Goal: Ask a question

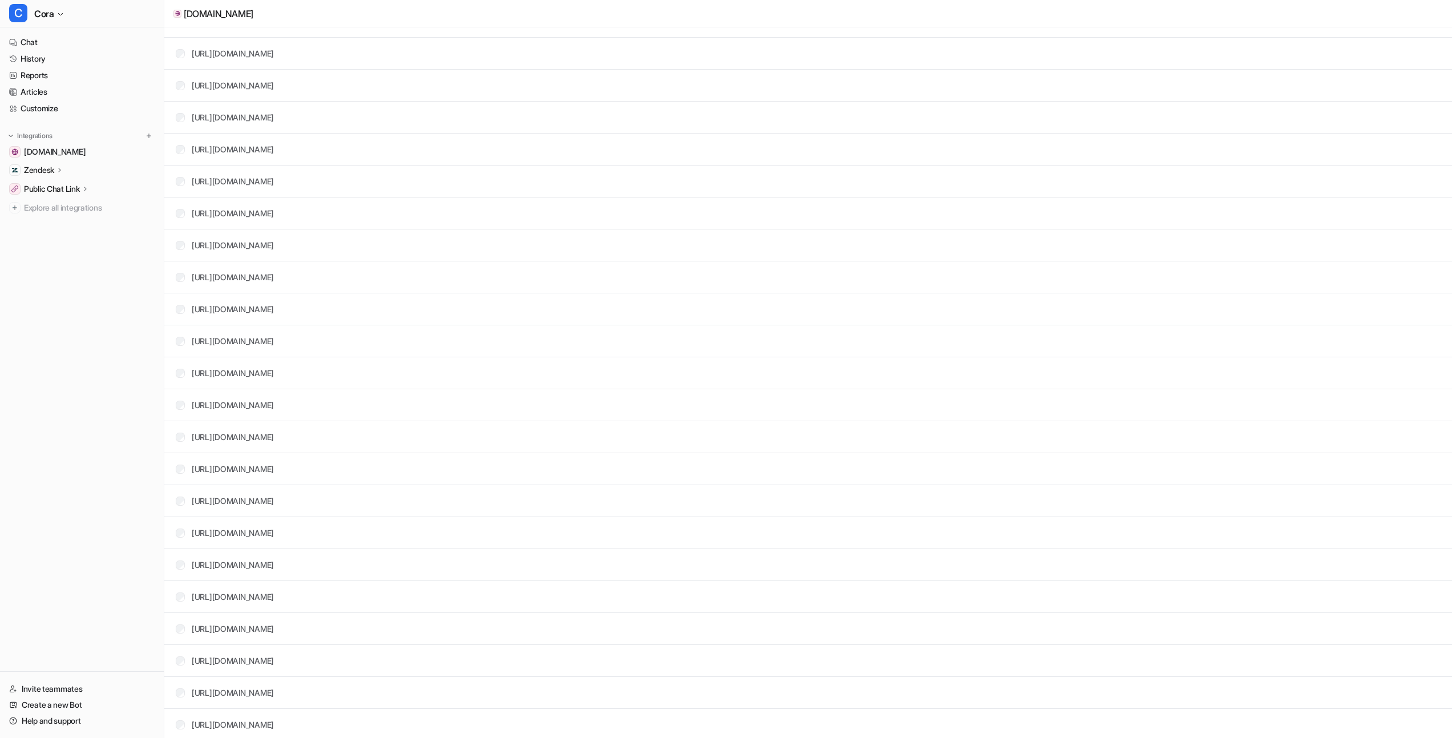
scroll to position [88, 0]
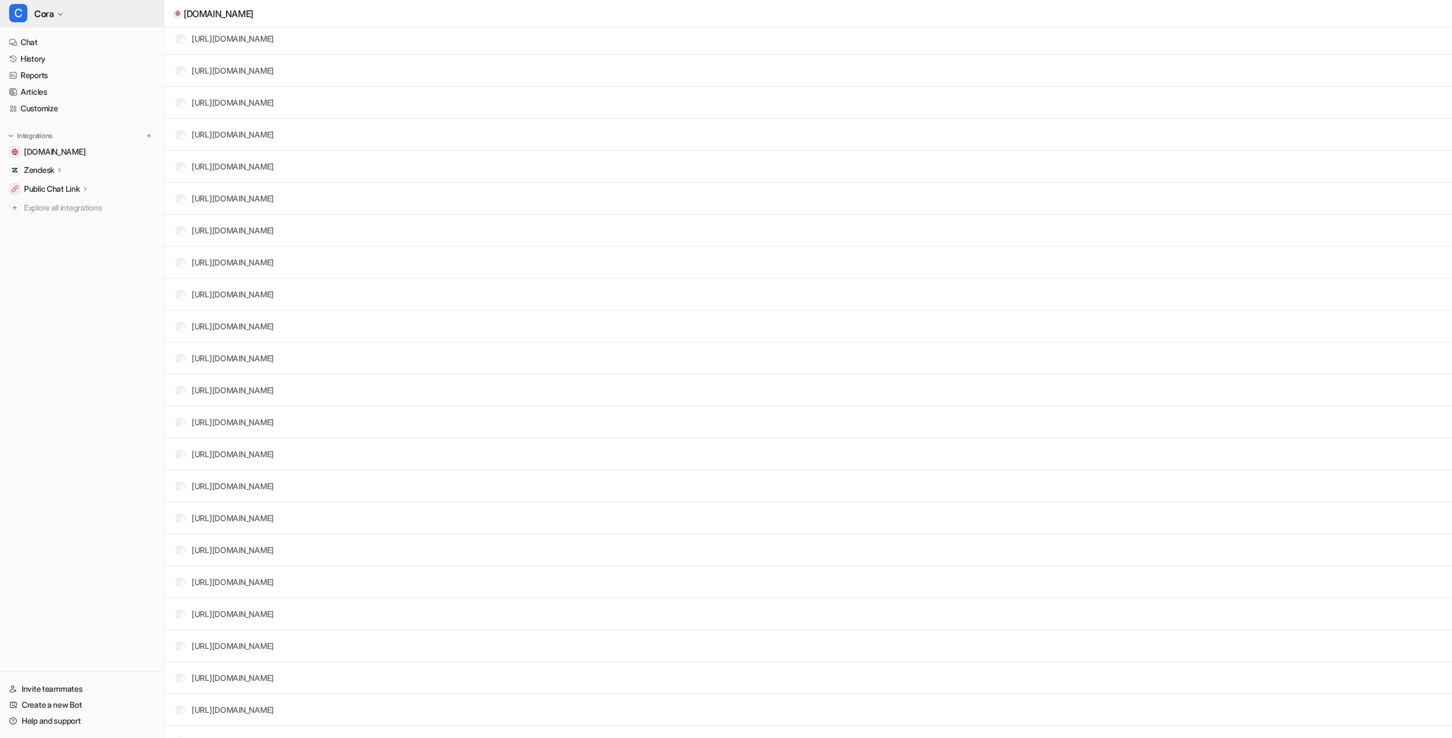
click at [53, 10] on span "Cora" at bounding box center [43, 14] width 19 height 16
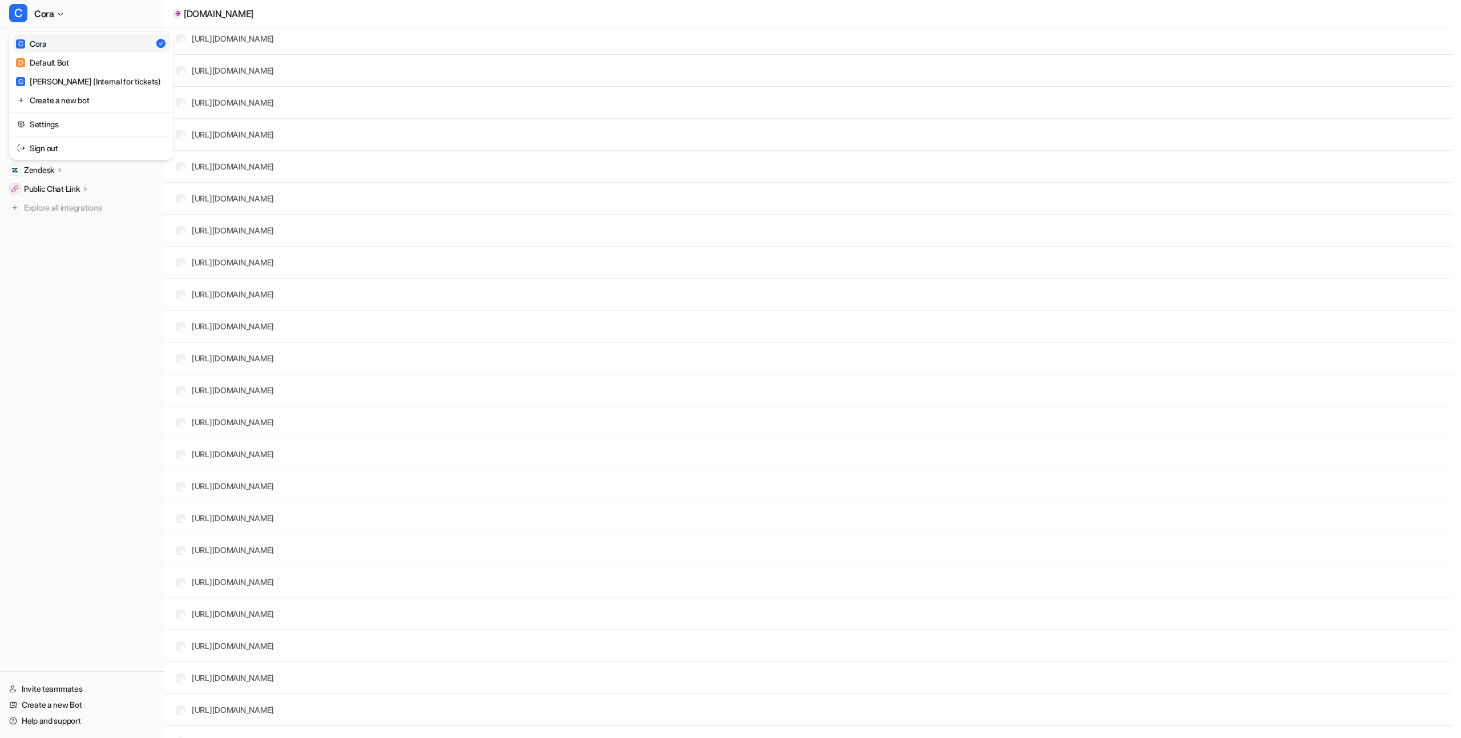
click at [44, 21] on span "Cora" at bounding box center [43, 14] width 19 height 16
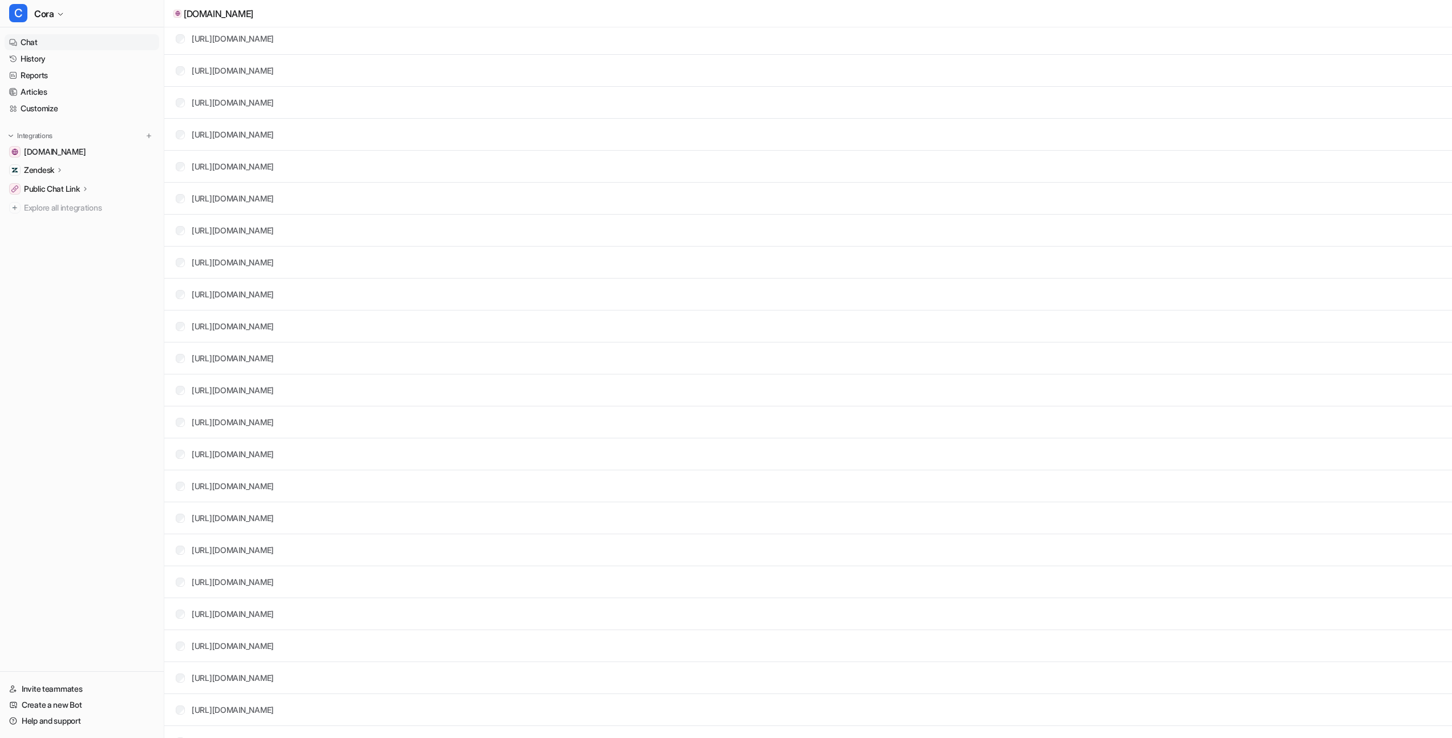
click at [40, 43] on link "Chat" at bounding box center [82, 42] width 155 height 16
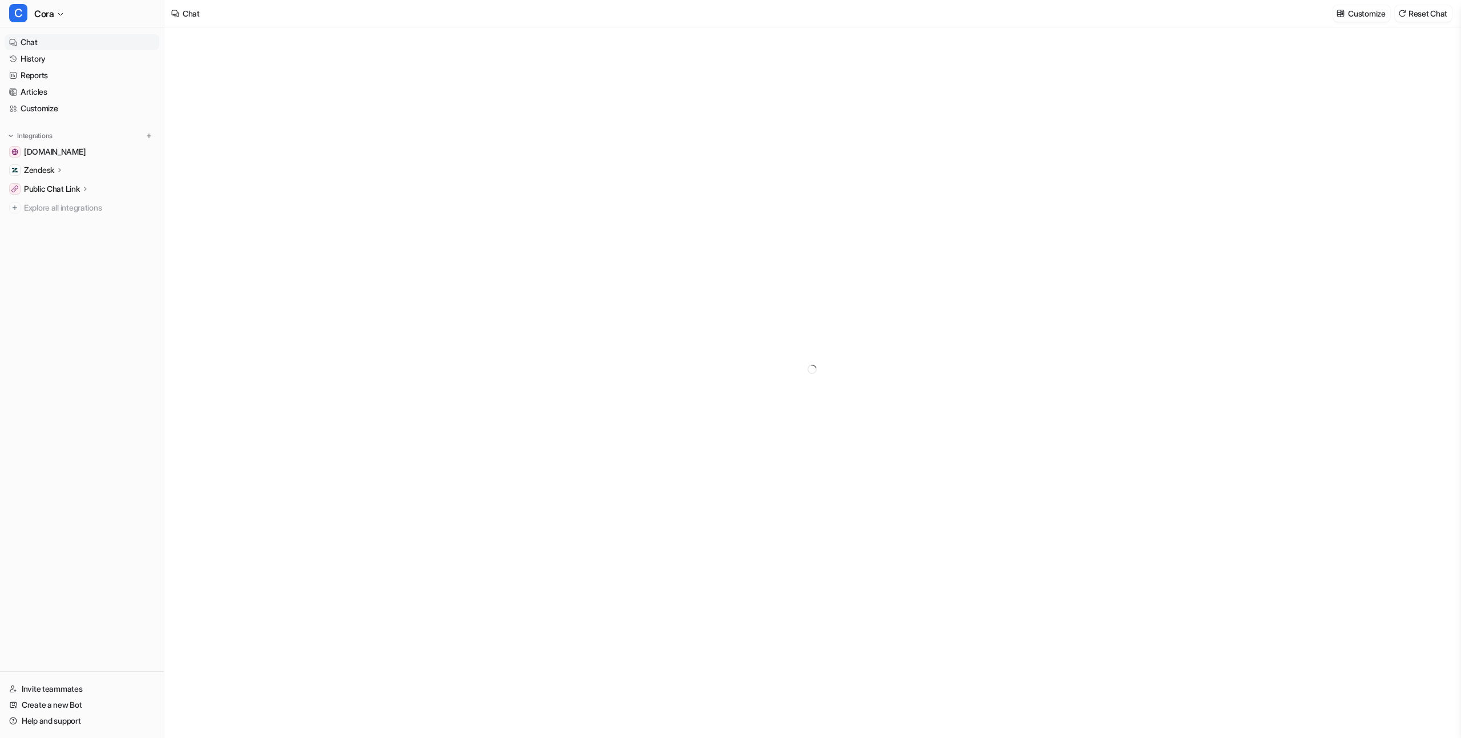
type textarea "**********"
click at [45, 726] on link "Help and support" at bounding box center [82, 721] width 155 height 16
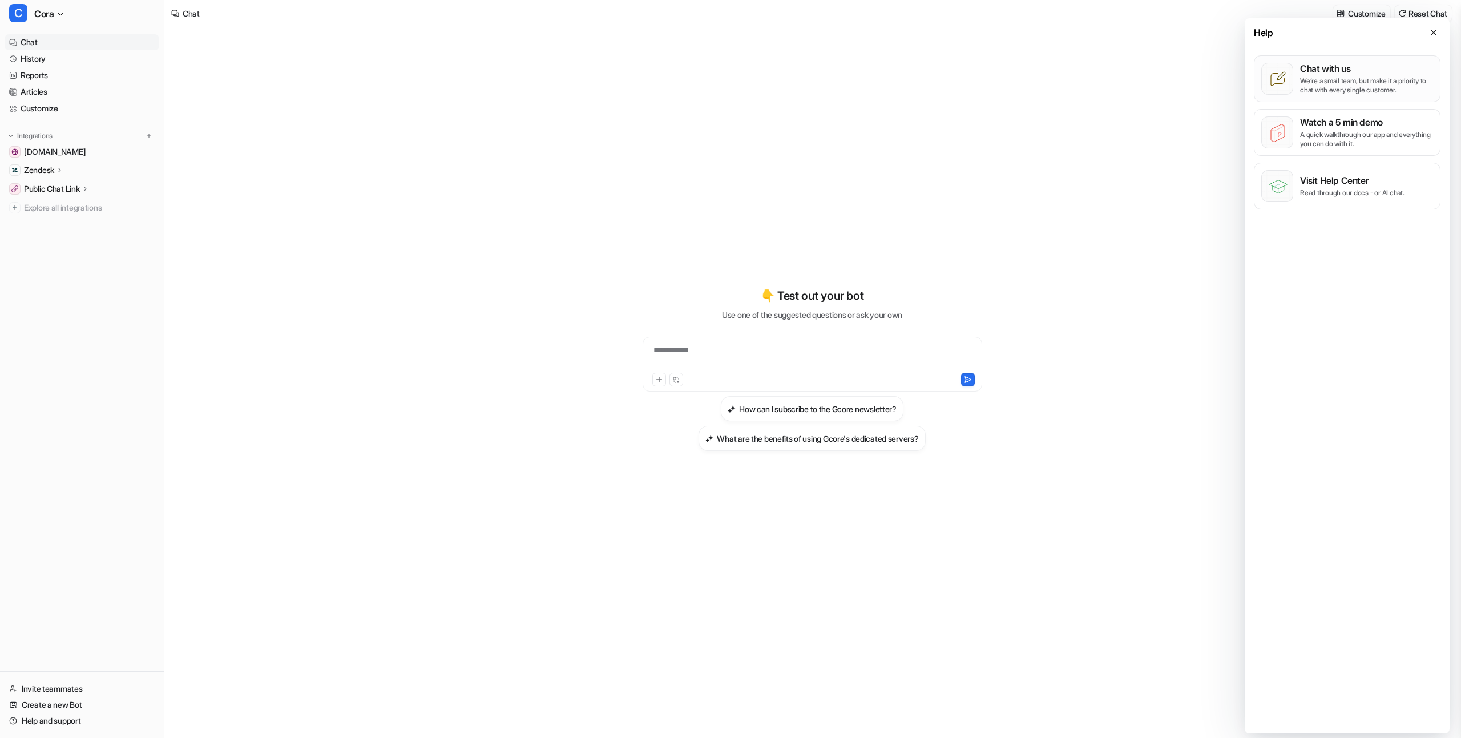
click at [1308, 79] on p "We’re a small team, but make it a priority to chat with every single customer." at bounding box center [1366, 85] width 133 height 18
